Goal: Information Seeking & Learning: Find specific fact

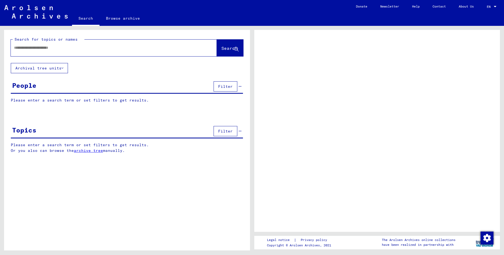
click at [96, 44] on div at bounding box center [107, 48] width 193 height 12
click at [68, 49] on input "text" at bounding box center [109, 48] width 190 height 6
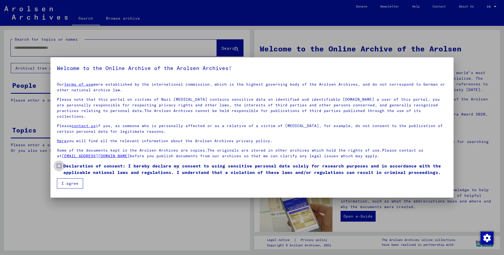
drag, startPoint x: 59, startPoint y: 160, endPoint x: 72, endPoint y: 175, distance: 20.0
click at [59, 164] on span at bounding box center [59, 166] width 4 height 4
drag, startPoint x: 76, startPoint y: 180, endPoint x: 63, endPoint y: 112, distance: 68.7
click at [76, 179] on button "I agree" at bounding box center [70, 183] width 26 height 10
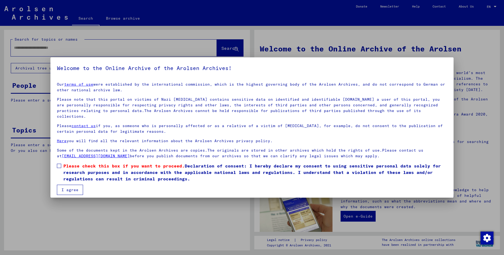
click at [58, 164] on span at bounding box center [59, 166] width 4 height 4
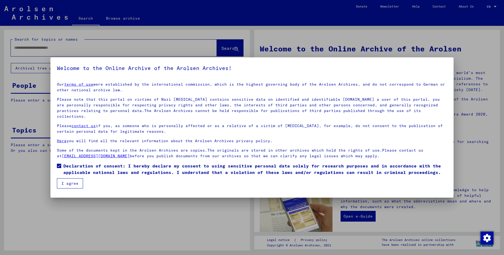
drag, startPoint x: 70, startPoint y: 180, endPoint x: 63, endPoint y: 142, distance: 39.1
click at [70, 180] on button "I agree" at bounding box center [70, 183] width 26 height 10
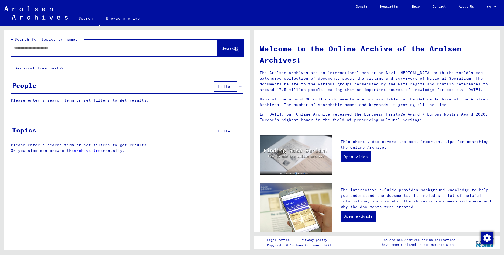
click at [36, 49] on input "text" at bounding box center [107, 48] width 186 height 6
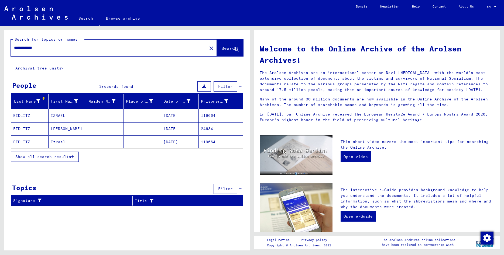
click at [57, 112] on mat-cell "IZRAEL" at bounding box center [67, 115] width 37 height 13
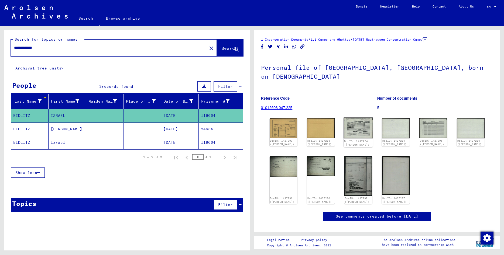
click at [351, 121] on img at bounding box center [358, 128] width 29 height 21
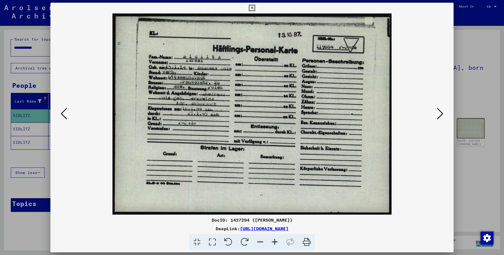
click at [441, 118] on icon at bounding box center [440, 113] width 6 height 13
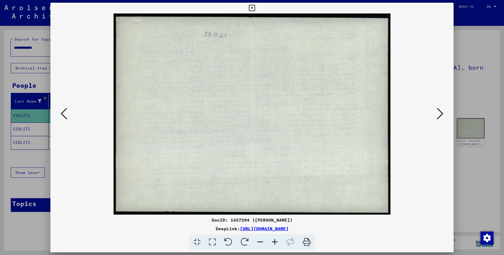
click at [441, 118] on icon at bounding box center [440, 113] width 6 height 13
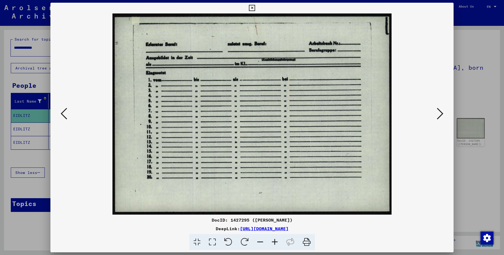
click at [441, 118] on icon at bounding box center [440, 113] width 6 height 13
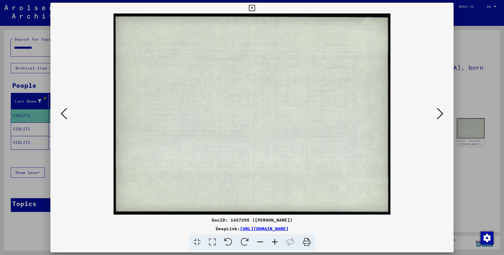
click at [441, 118] on icon at bounding box center [440, 113] width 6 height 13
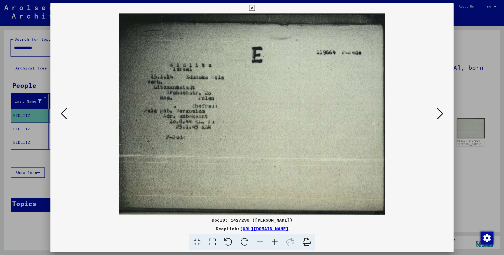
click at [441, 118] on icon at bounding box center [440, 113] width 6 height 13
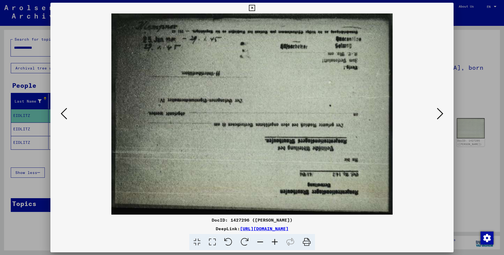
click at [441, 118] on icon at bounding box center [440, 113] width 6 height 13
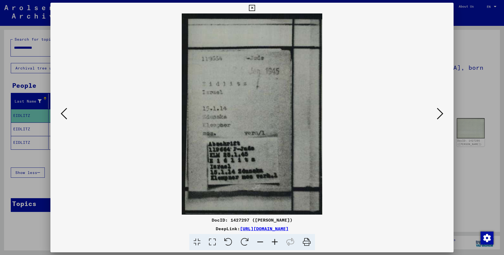
click at [441, 118] on icon at bounding box center [440, 113] width 6 height 13
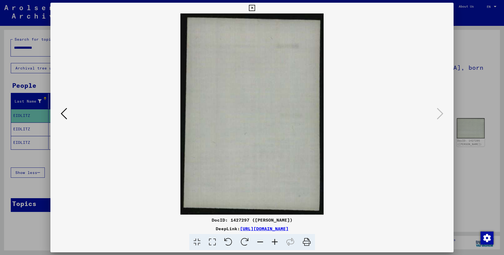
click at [63, 115] on icon at bounding box center [64, 113] width 6 height 13
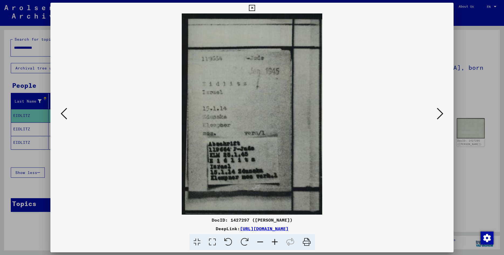
click at [63, 115] on icon at bounding box center [64, 113] width 6 height 13
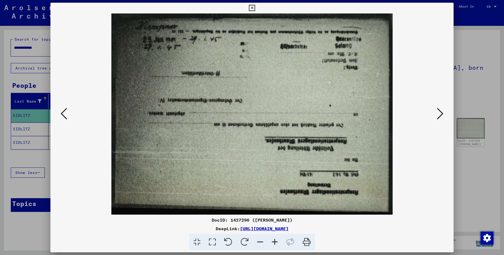
click at [63, 115] on icon at bounding box center [64, 113] width 6 height 13
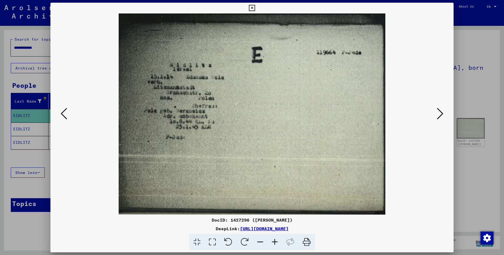
click at [63, 115] on icon at bounding box center [64, 113] width 6 height 13
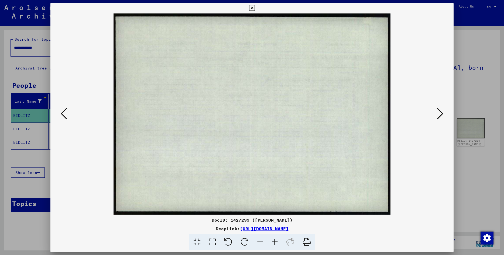
click at [63, 115] on icon at bounding box center [64, 113] width 6 height 13
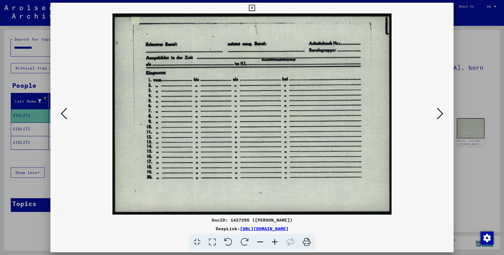
click at [63, 115] on icon at bounding box center [64, 113] width 6 height 13
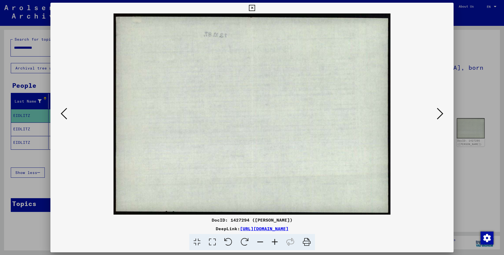
click at [63, 115] on icon at bounding box center [64, 113] width 6 height 13
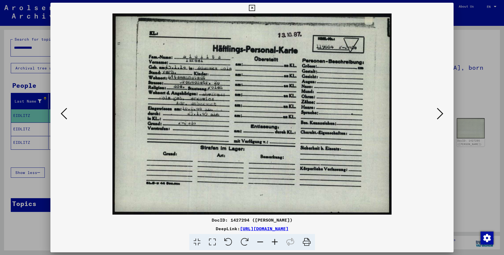
click at [63, 115] on icon at bounding box center [64, 113] width 6 height 13
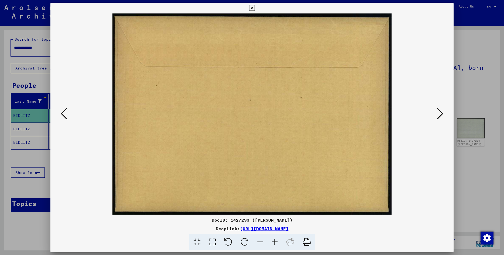
click at [63, 115] on icon at bounding box center [64, 113] width 6 height 13
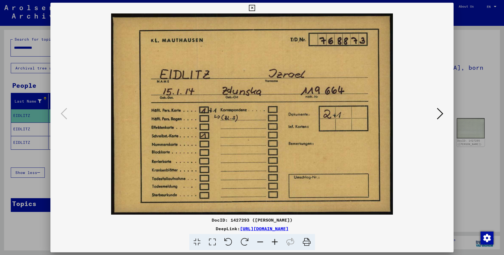
click at [255, 8] on icon at bounding box center [252, 8] width 6 height 6
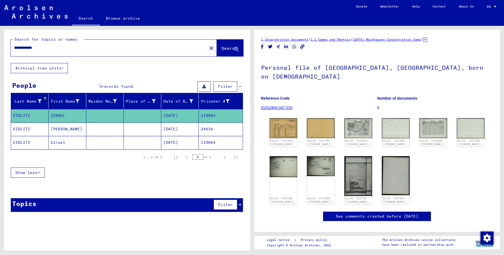
click at [54, 141] on mat-cell "Izrael" at bounding box center [67, 142] width 37 height 13
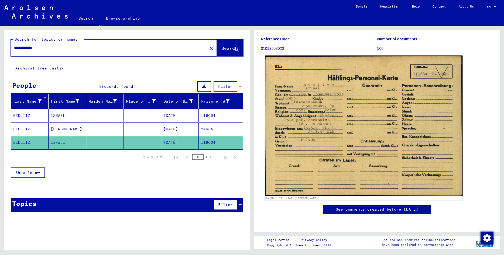
scroll to position [29, 0]
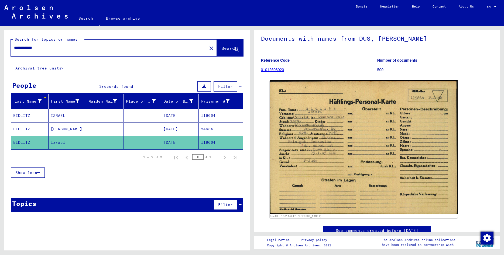
click at [51, 114] on mat-cell "IZRAEL" at bounding box center [67, 115] width 37 height 13
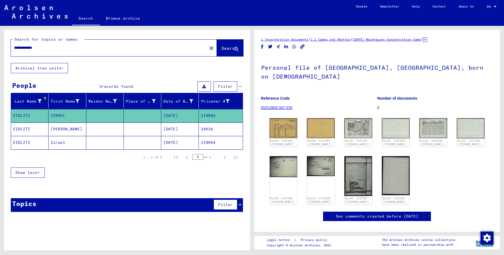
drag, startPoint x: 48, startPoint y: 48, endPoint x: 30, endPoint y: 44, distance: 18.4
click at [30, 45] on input "**********" at bounding box center [109, 48] width 190 height 6
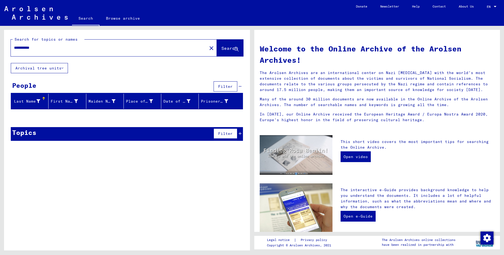
drag, startPoint x: 41, startPoint y: 47, endPoint x: 33, endPoint y: 47, distance: 8.4
click at [33, 47] on input "**********" at bounding box center [107, 48] width 186 height 6
drag, startPoint x: 43, startPoint y: 49, endPoint x: 31, endPoint y: 48, distance: 11.9
click at [31, 48] on input "**********" at bounding box center [107, 48] width 186 height 6
type input "**********"
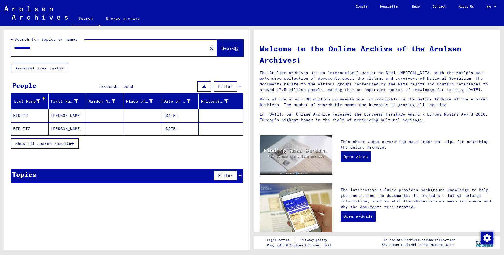
click at [73, 119] on mat-cell "[PERSON_NAME]" at bounding box center [67, 115] width 37 height 13
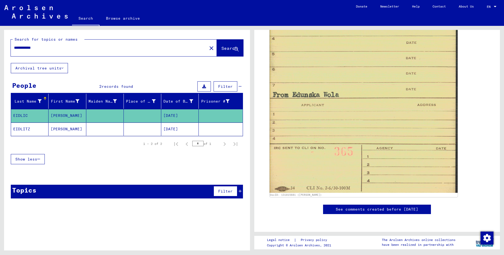
scroll to position [378, 0]
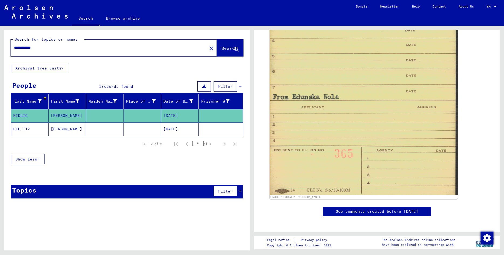
click at [63, 130] on mat-cell "[PERSON_NAME]" at bounding box center [67, 129] width 37 height 13
